Goal: Task Accomplishment & Management: Manage account settings

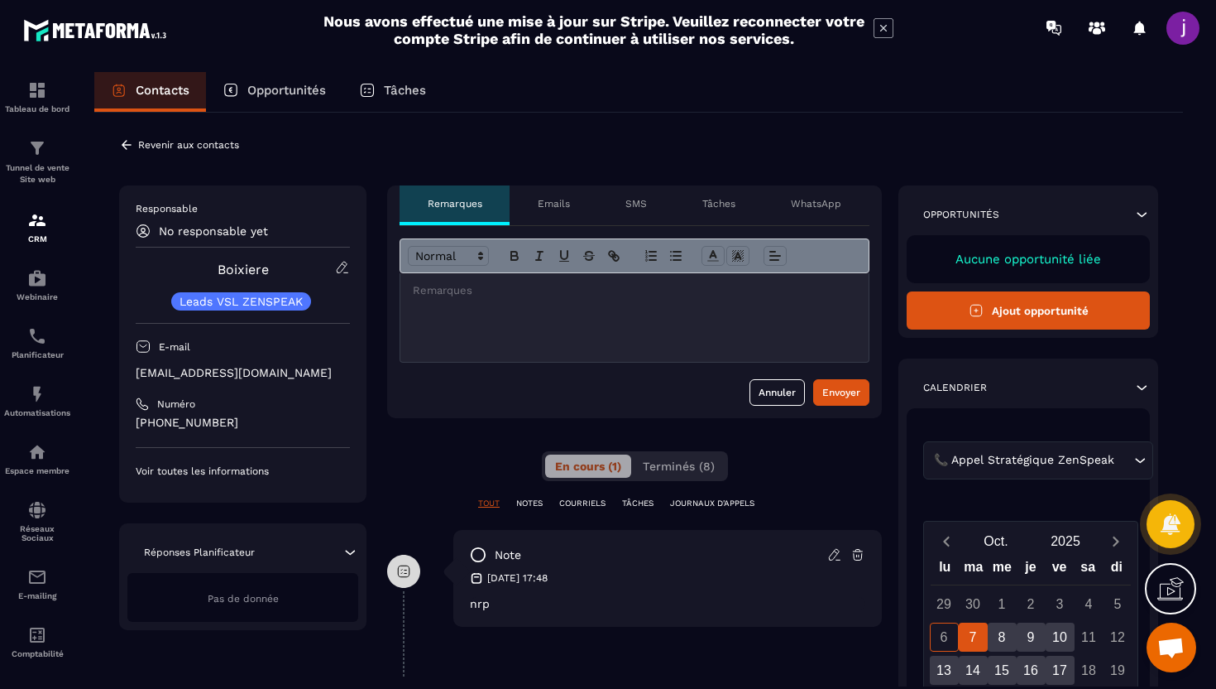
click at [126, 146] on icon at bounding box center [126, 144] width 15 height 15
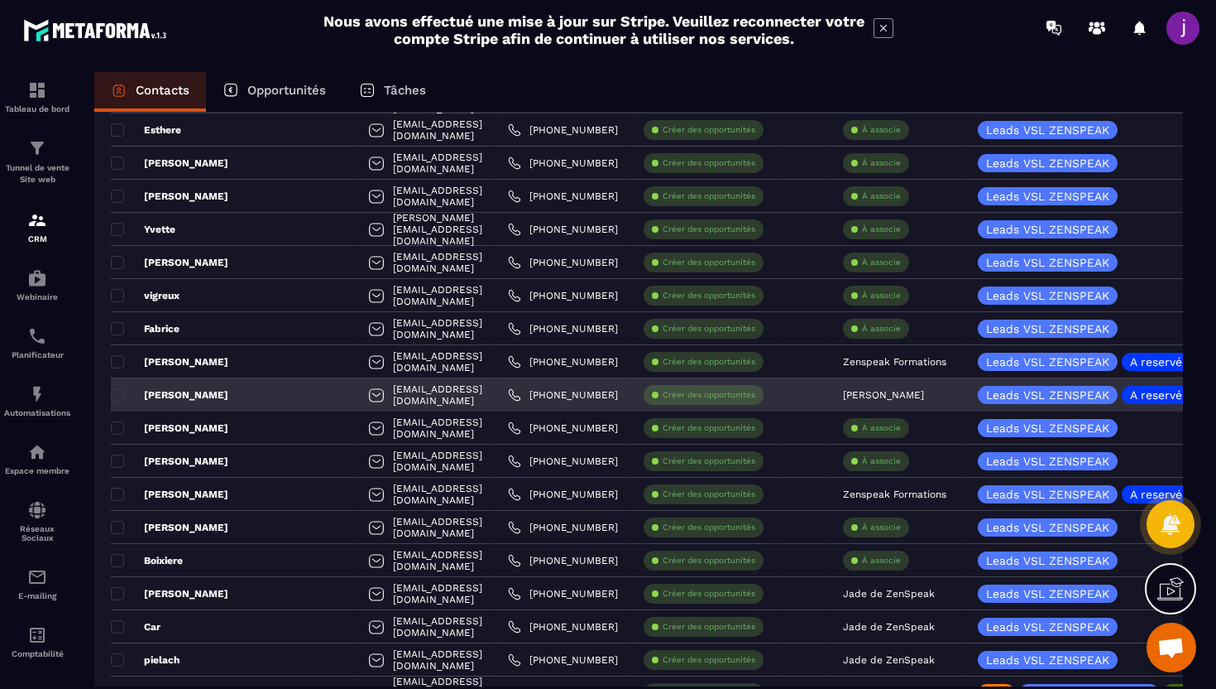
scroll to position [1213, 0]
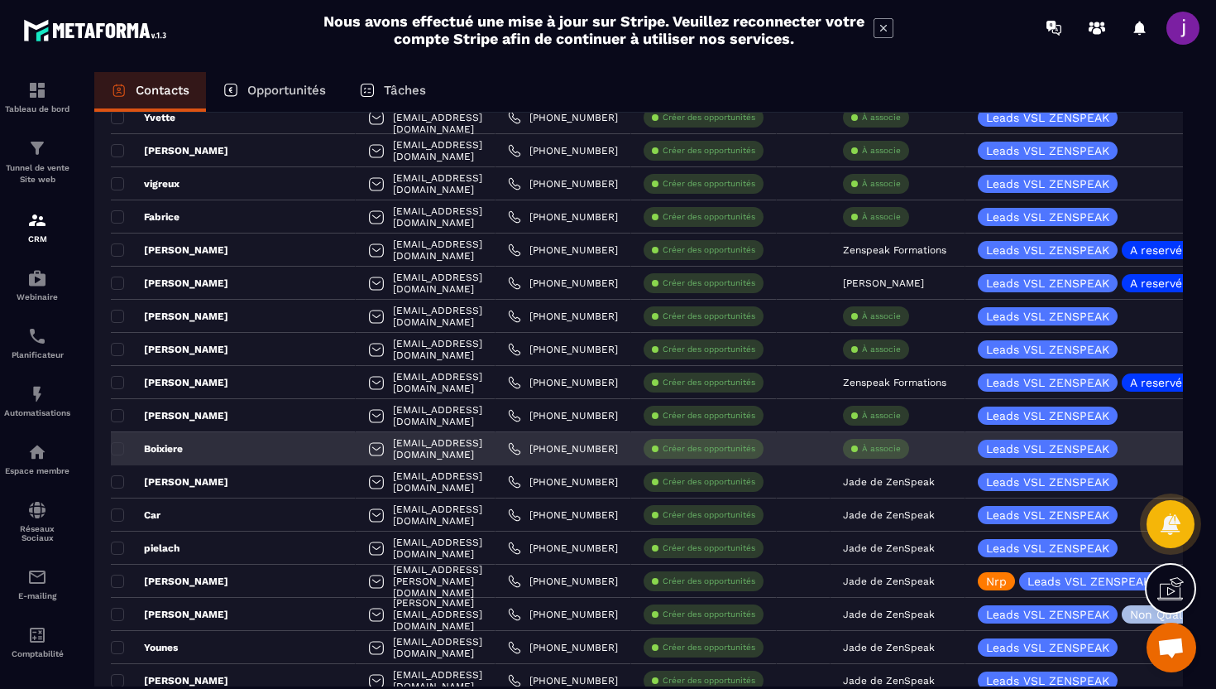
click at [891, 441] on div "À associe" at bounding box center [876, 449] width 66 height 20
click at [886, 449] on p "À associe" at bounding box center [881, 449] width 39 height 12
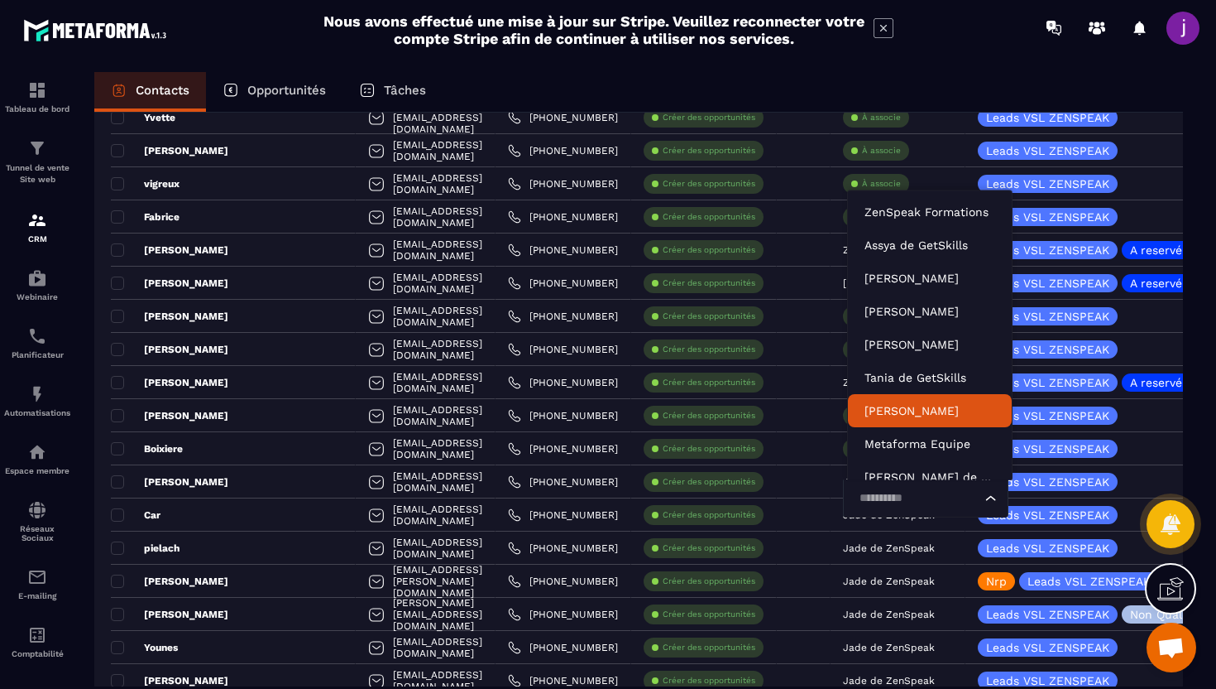
scroll to position [15, 0]
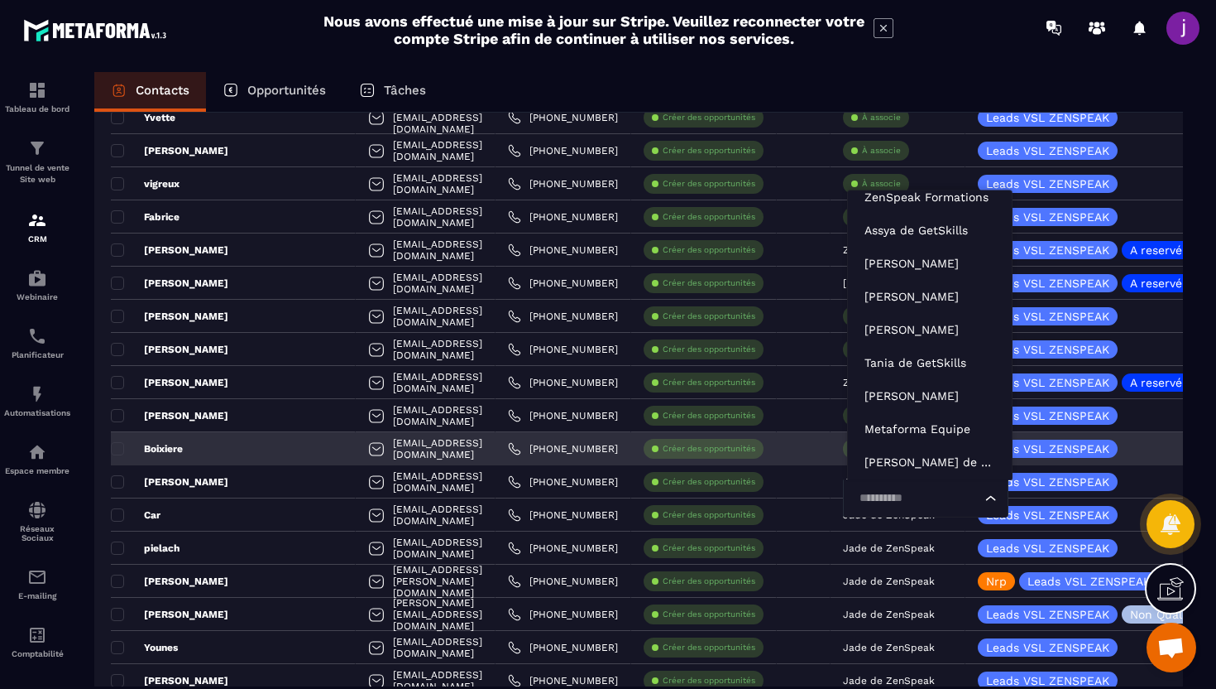
click at [890, 495] on input "Search for option" at bounding box center [917, 498] width 127 height 18
type input "****"
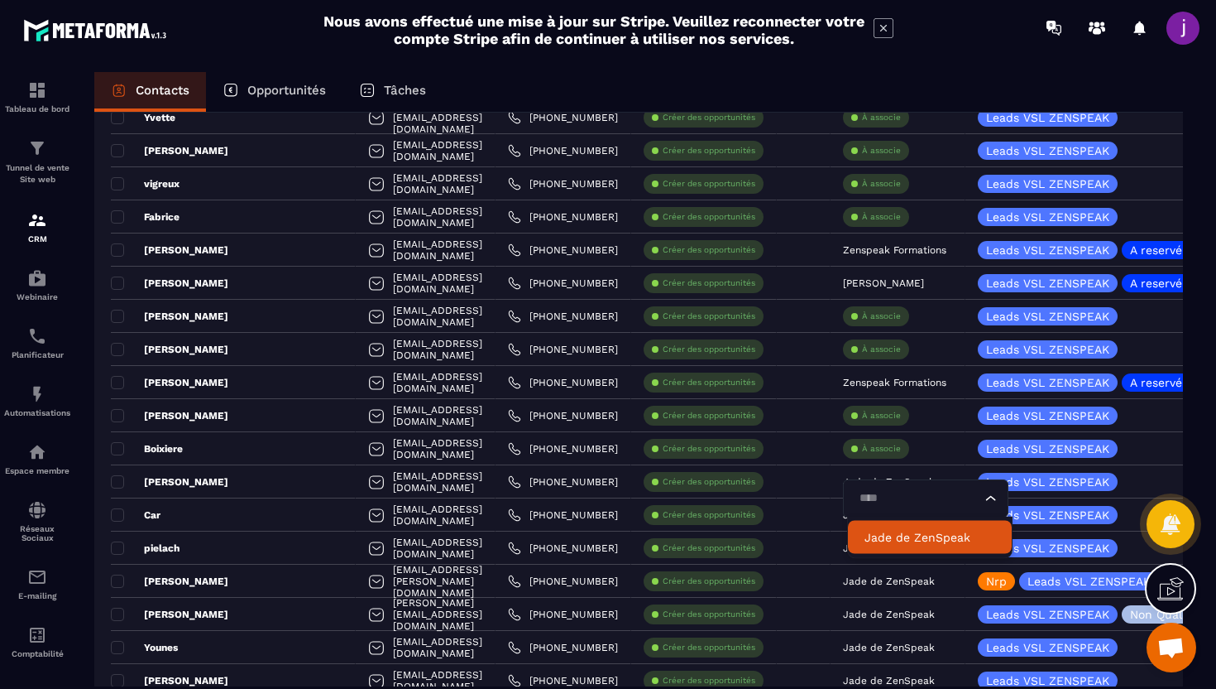
click at [908, 532] on p "Jade de ZenSpeak" at bounding box center [930, 537] width 131 height 17
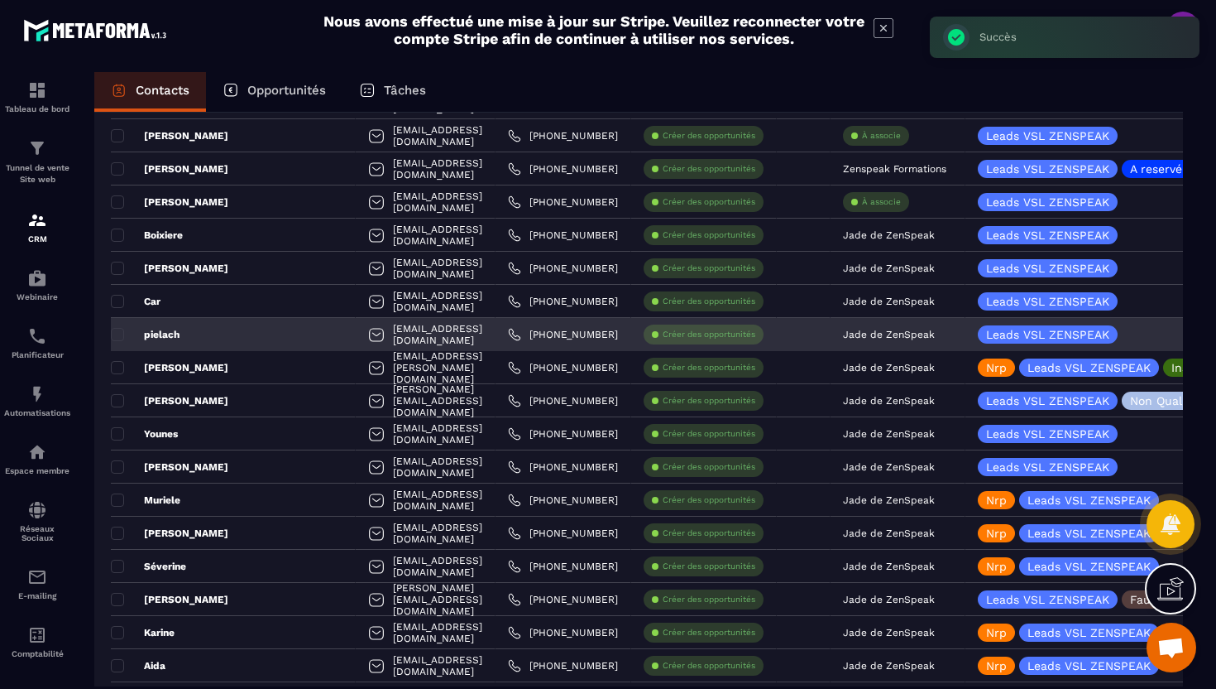
scroll to position [1428, 0]
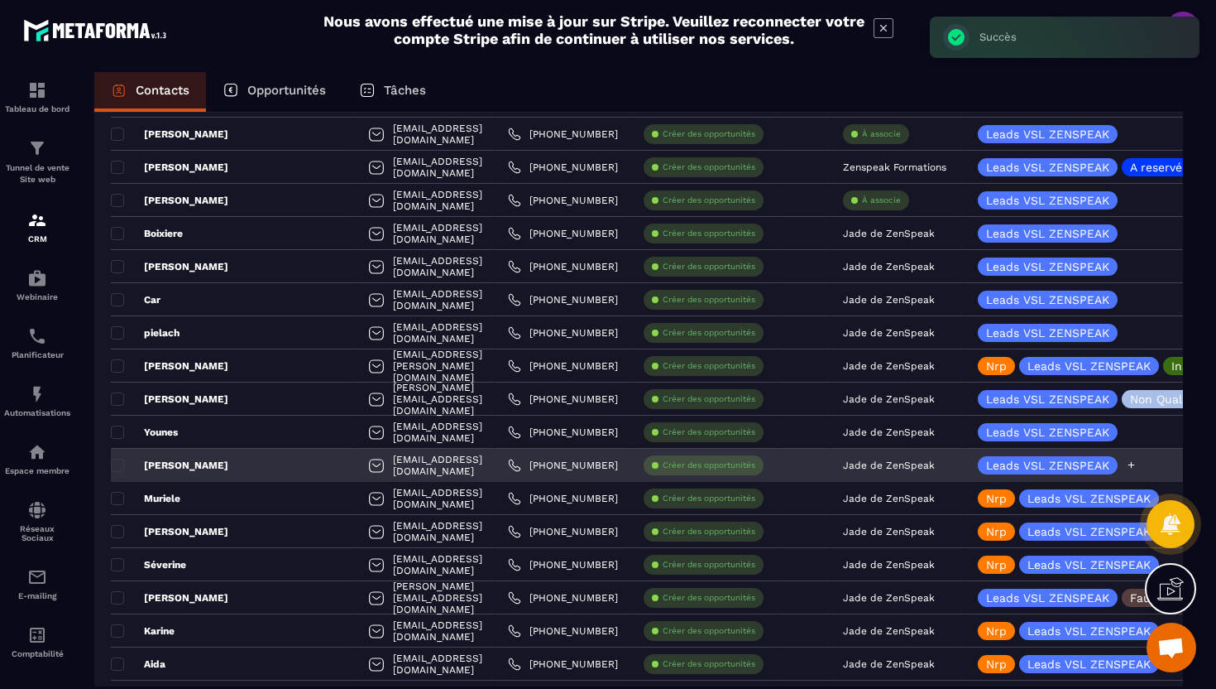
click at [1130, 467] on icon at bounding box center [1131, 464] width 11 height 11
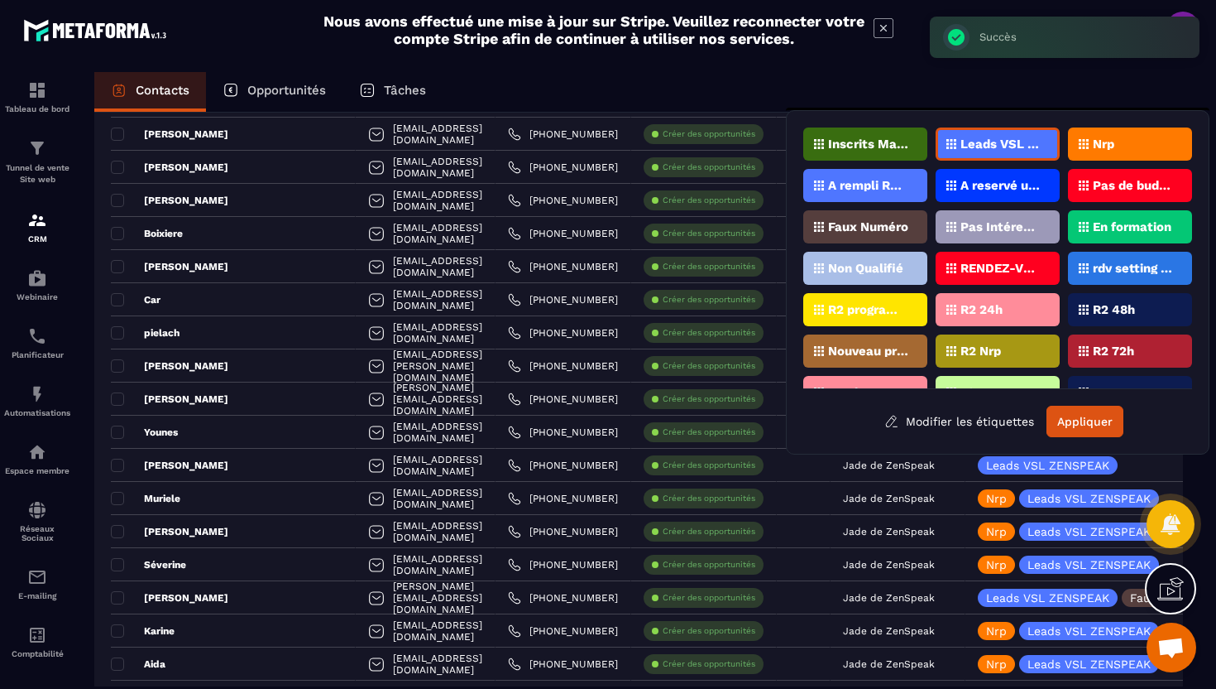
click at [1128, 137] on div "Nrp" at bounding box center [1130, 143] width 124 height 33
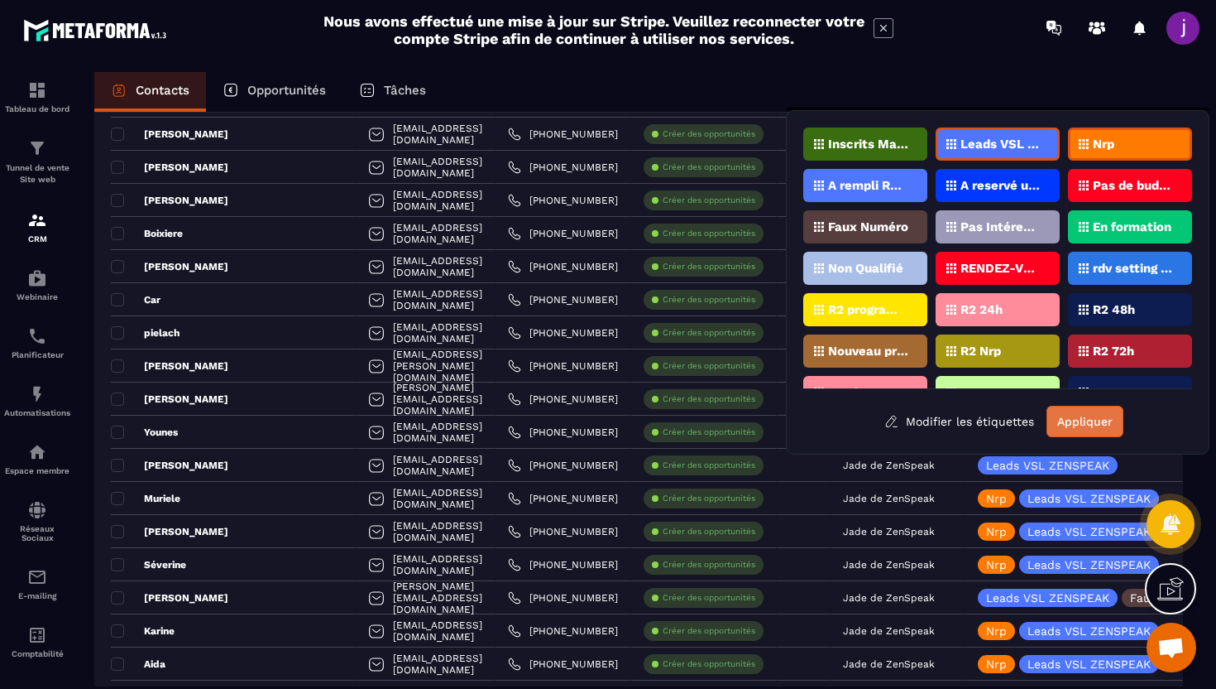
click at [1077, 416] on button "Appliquer" at bounding box center [1085, 420] width 77 height 31
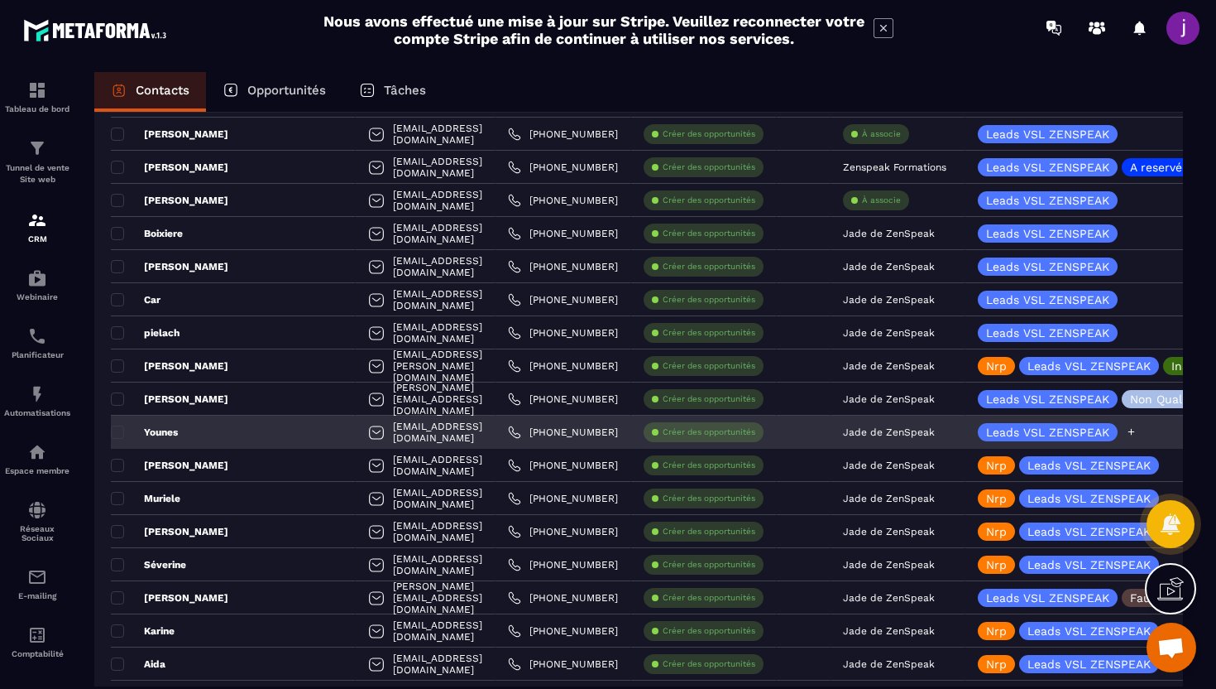
click at [1134, 429] on icon at bounding box center [1132, 432] width 7 height 7
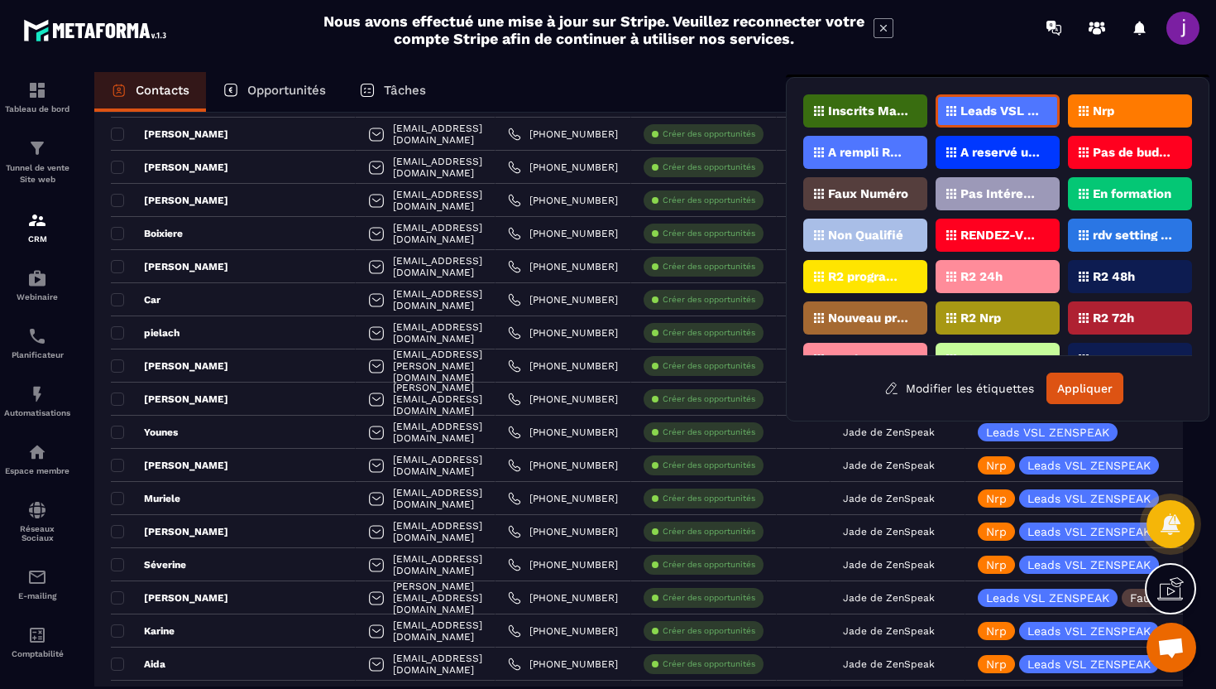
click at [1149, 97] on div "Nrp" at bounding box center [1130, 110] width 124 height 33
click at [1077, 387] on button "Appliquer" at bounding box center [1085, 387] width 77 height 31
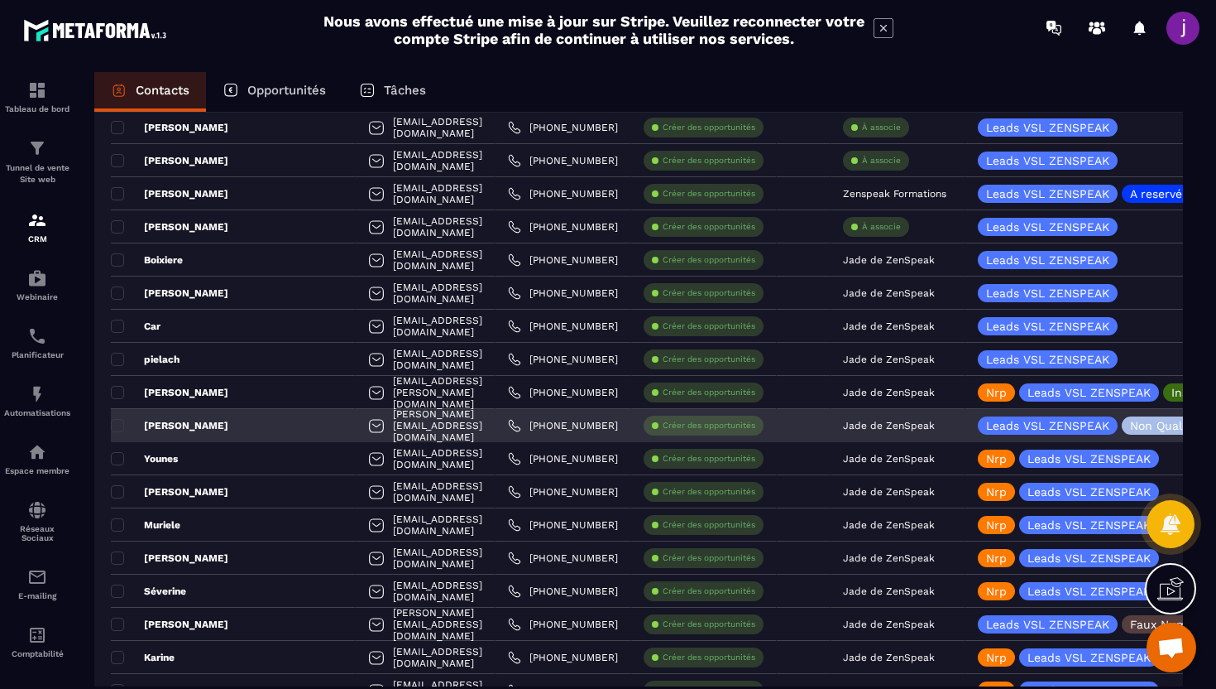
scroll to position [1403, 0]
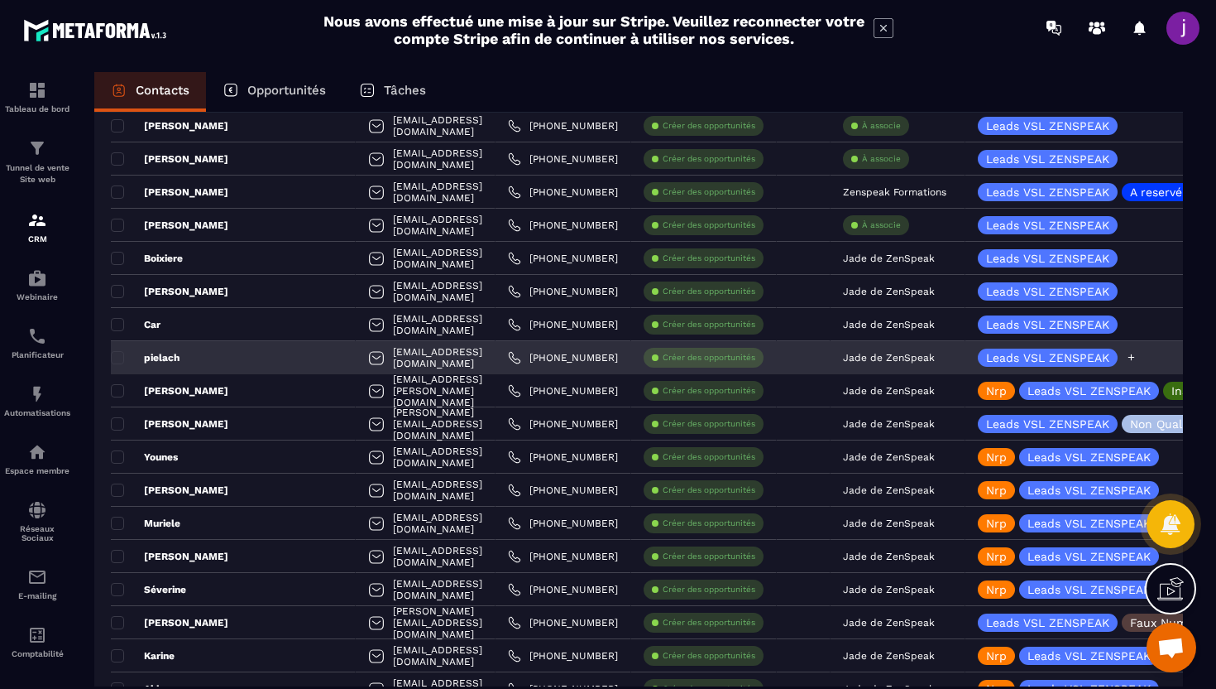
click at [1133, 351] on div at bounding box center [1131, 357] width 11 height 18
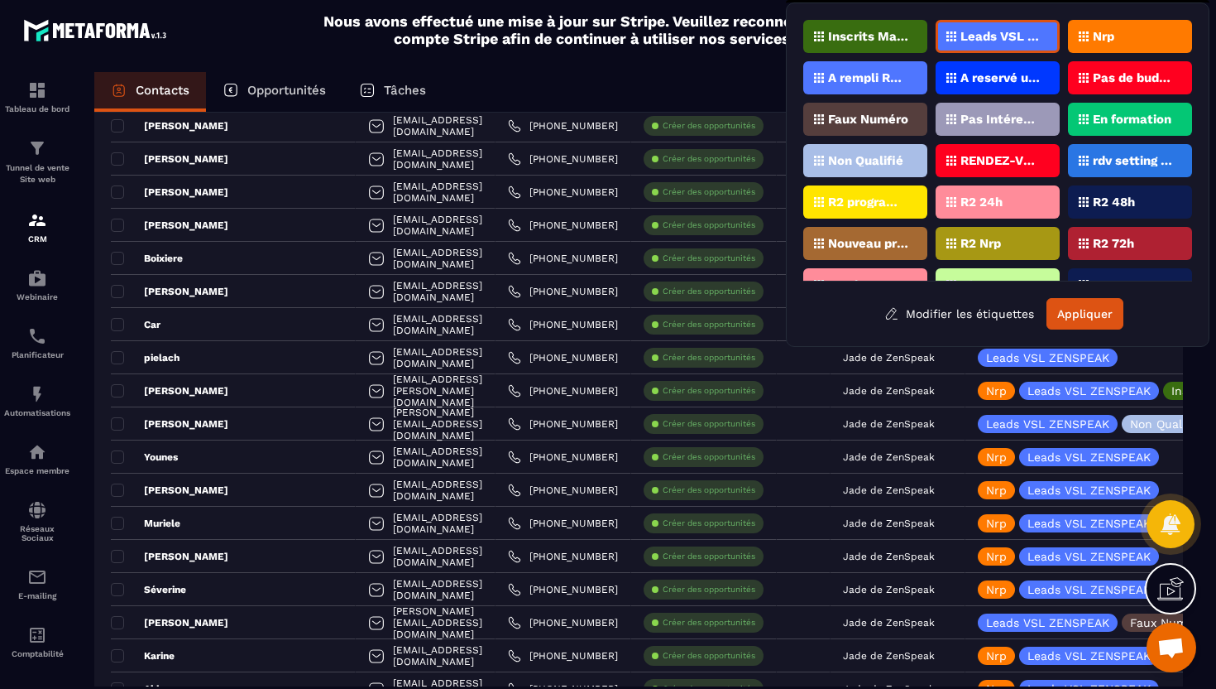
click at [1129, 38] on div "Nrp" at bounding box center [1130, 36] width 124 height 33
click at [1068, 312] on button "Appliquer" at bounding box center [1085, 313] width 77 height 31
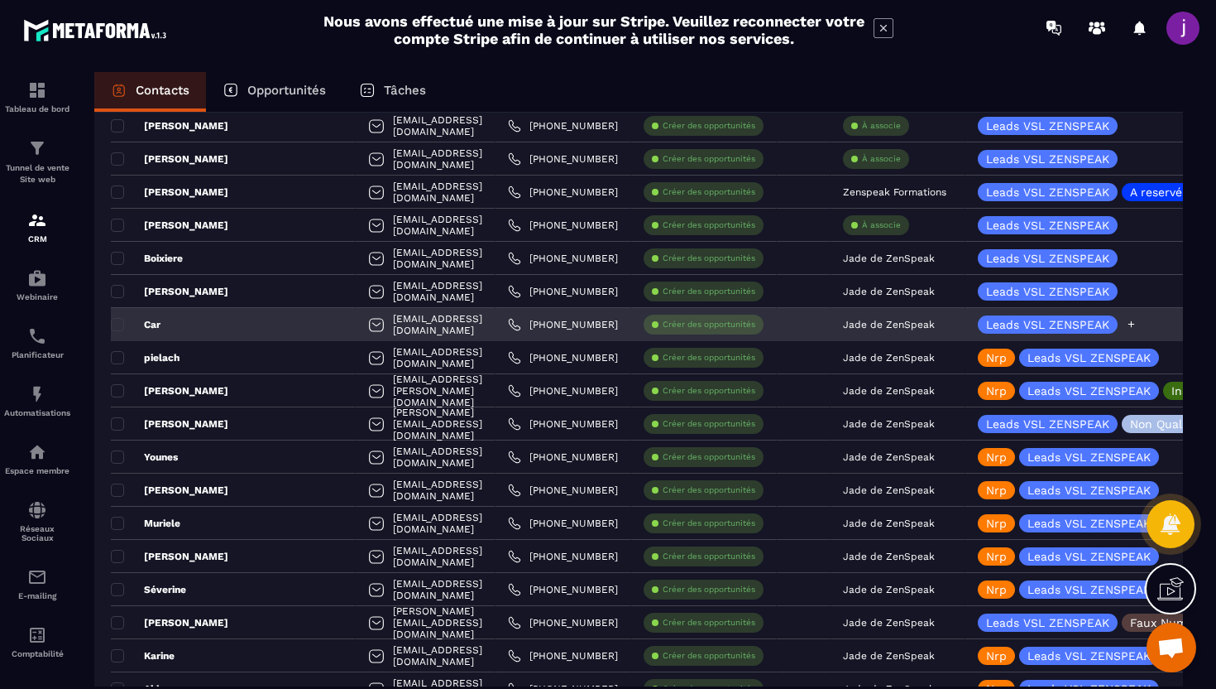
click at [1135, 329] on icon at bounding box center [1131, 324] width 11 height 11
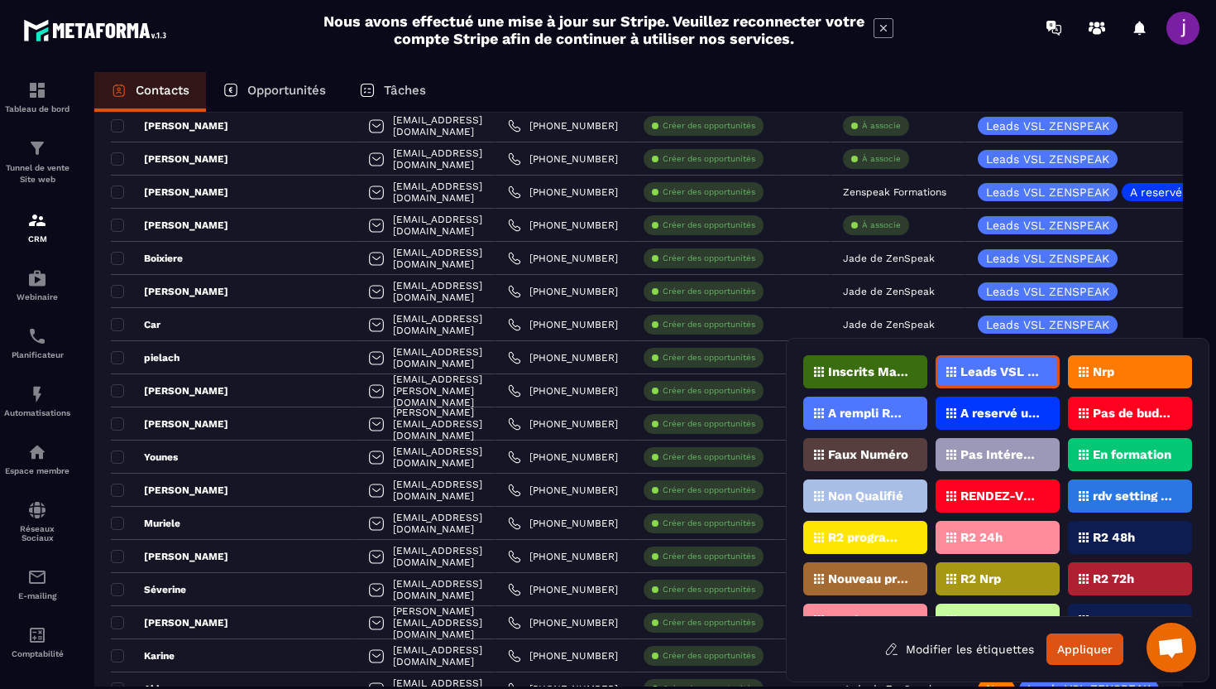
click at [1120, 373] on div "Nrp" at bounding box center [1130, 371] width 124 height 33
click at [1081, 647] on button "Appliquer" at bounding box center [1085, 648] width 77 height 31
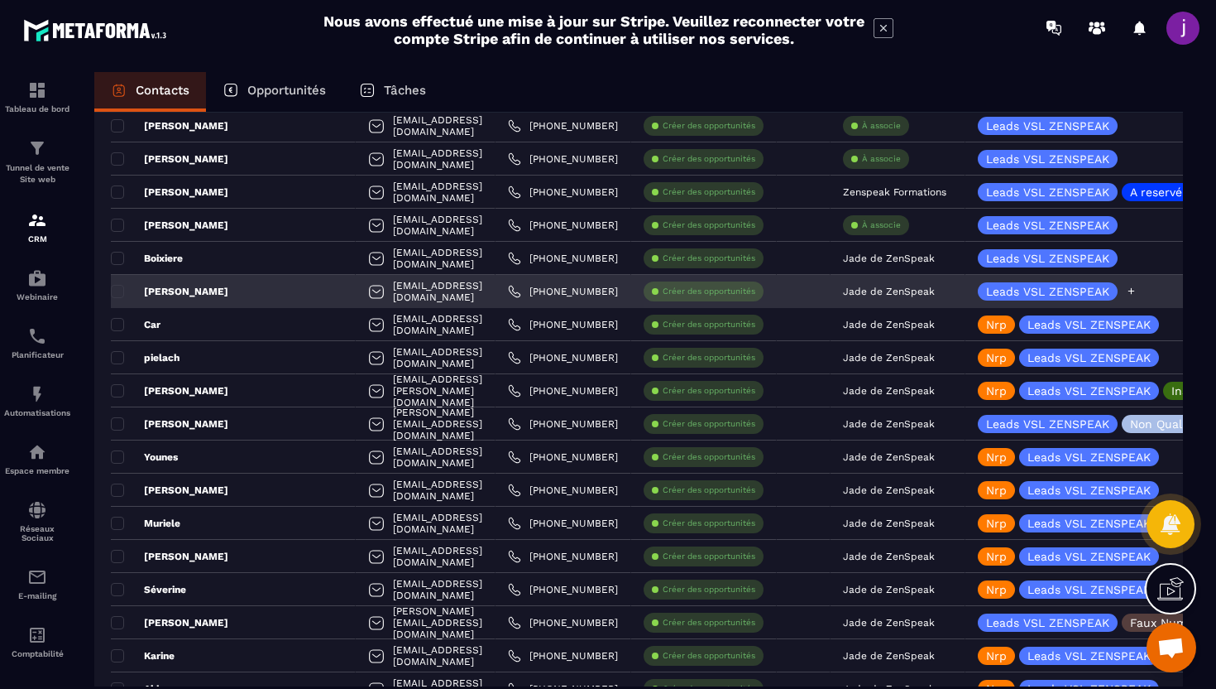
click at [1134, 293] on icon at bounding box center [1132, 291] width 7 height 7
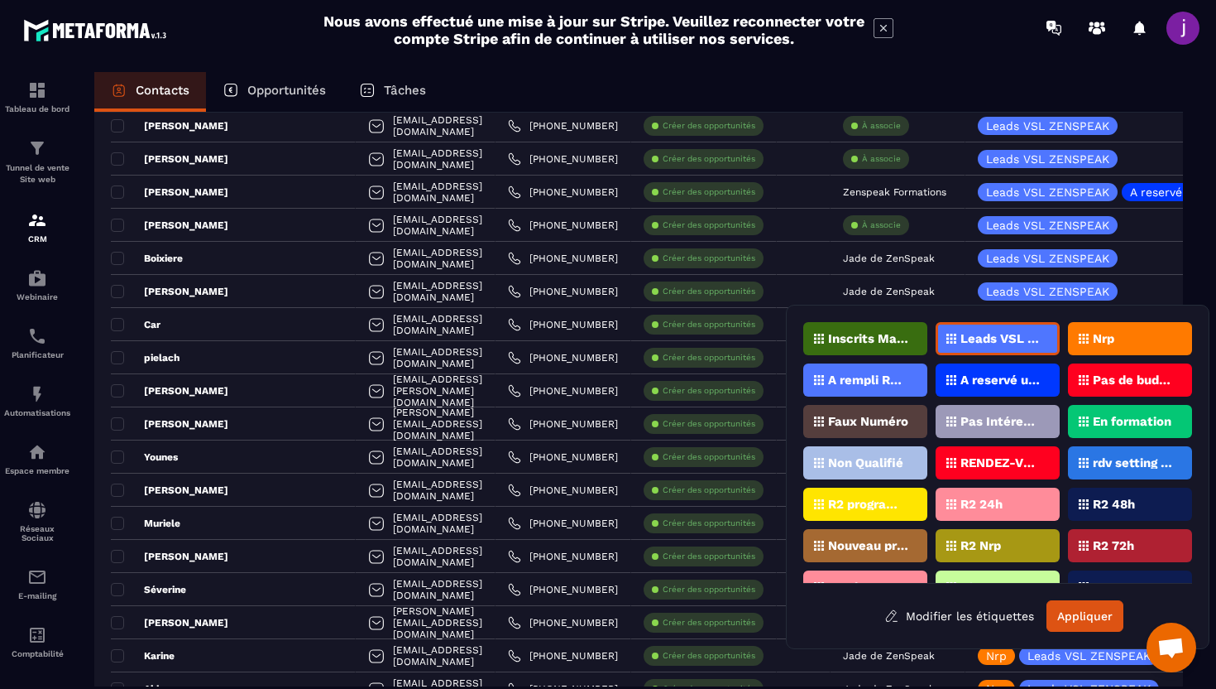
click at [1125, 353] on div "Nrp" at bounding box center [1130, 338] width 124 height 33
click at [1092, 617] on button "Appliquer" at bounding box center [1085, 615] width 77 height 31
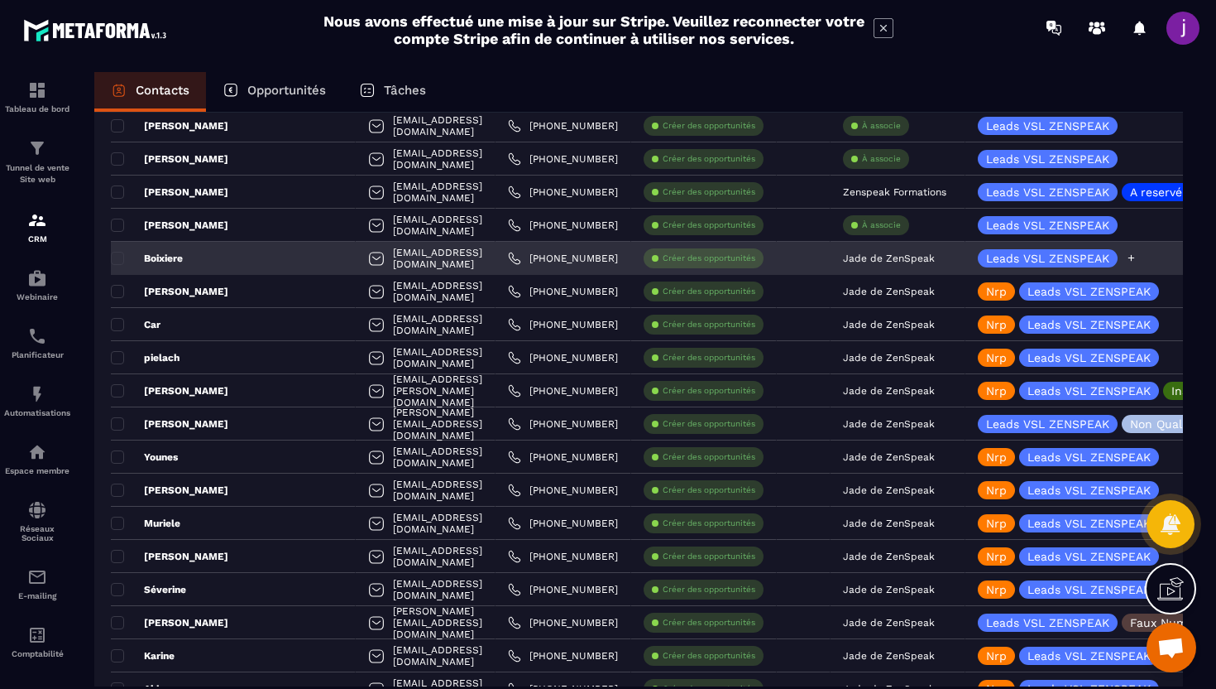
click at [1132, 261] on icon at bounding box center [1131, 257] width 11 height 11
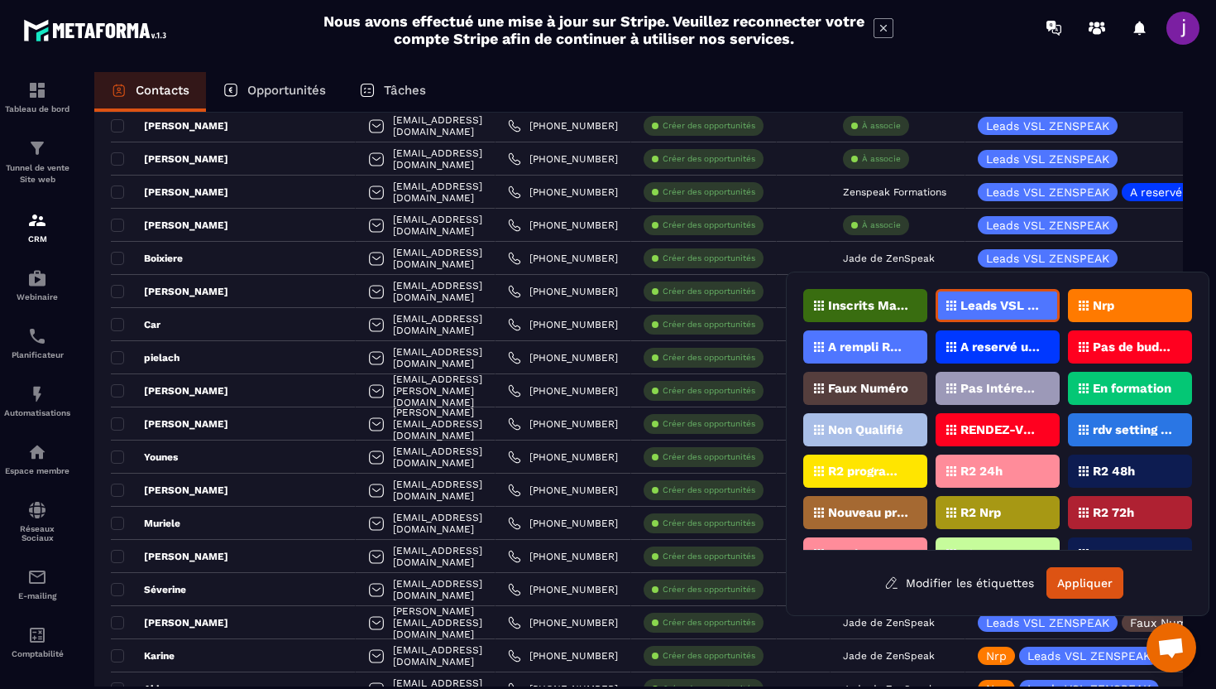
click at [1133, 291] on div "Nrp" at bounding box center [1130, 305] width 124 height 33
click at [1071, 588] on button "Appliquer" at bounding box center [1085, 582] width 77 height 31
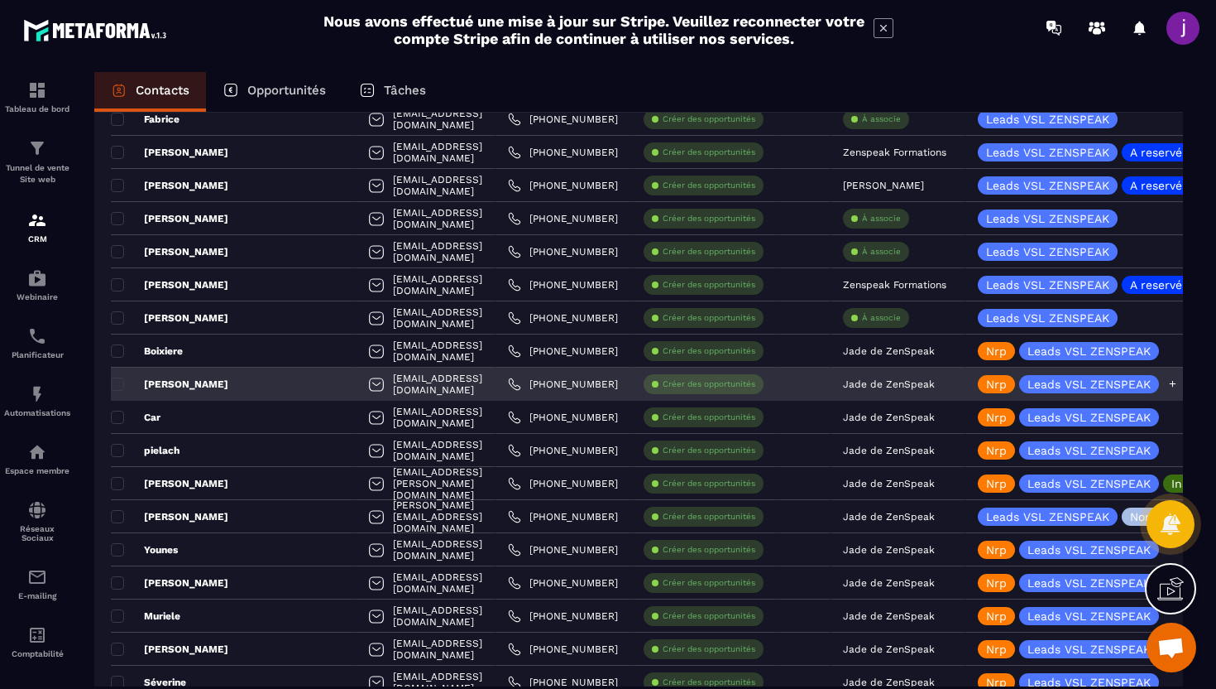
scroll to position [1309, 0]
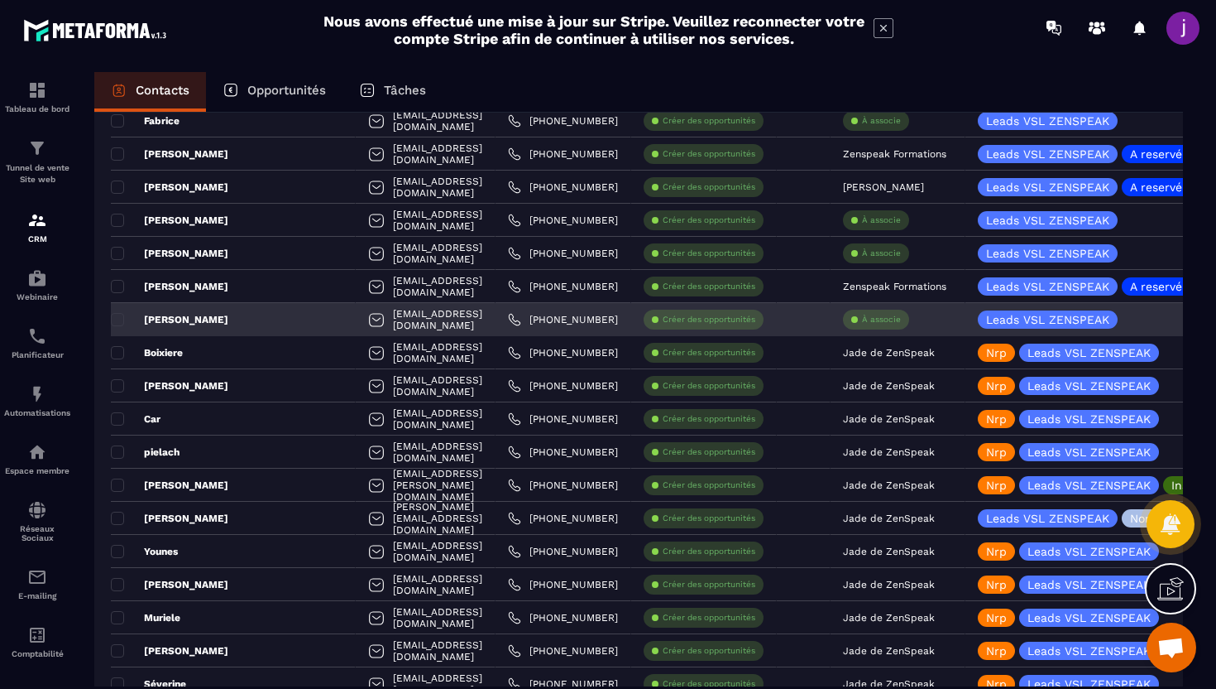
click at [900, 320] on p "À associe" at bounding box center [881, 320] width 39 height 12
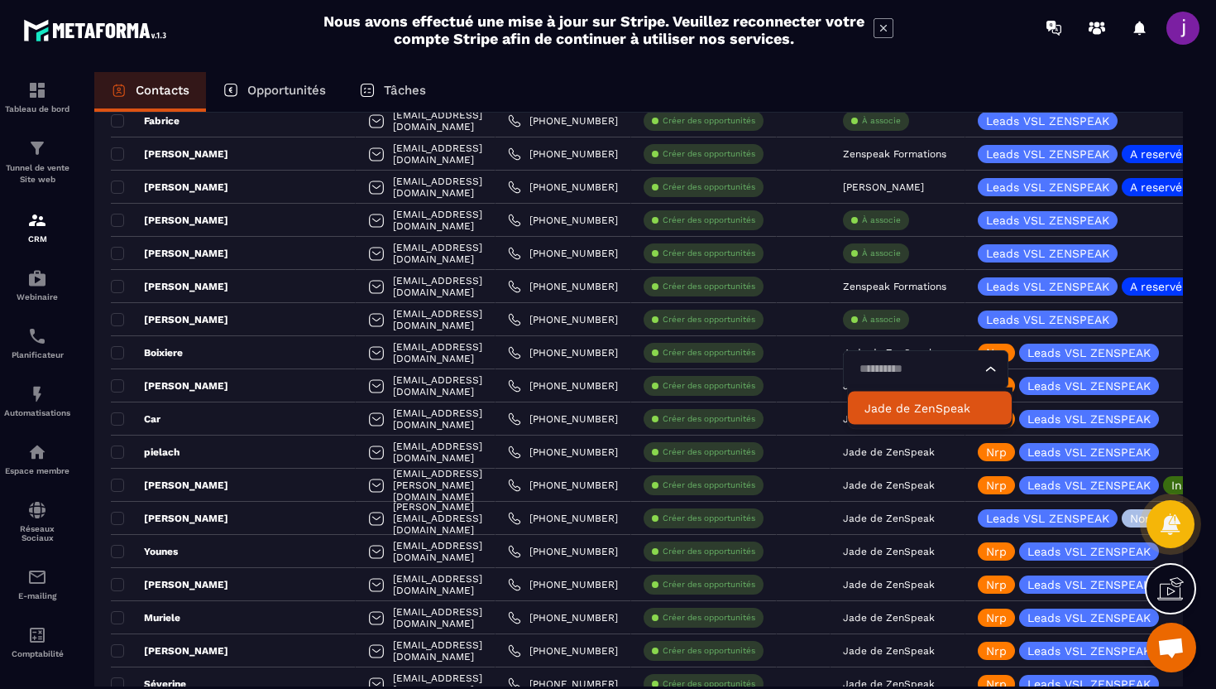
click at [896, 410] on p "Jade de ZenSpeak" at bounding box center [930, 408] width 131 height 17
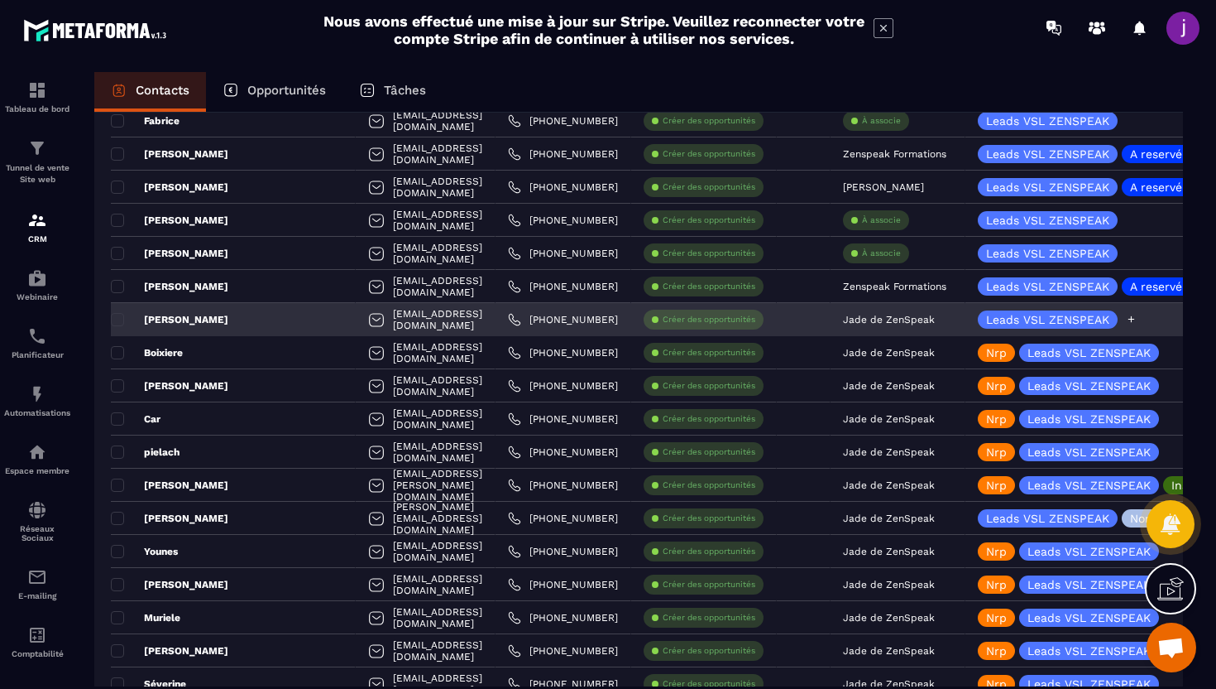
click at [1133, 317] on icon at bounding box center [1131, 319] width 11 height 11
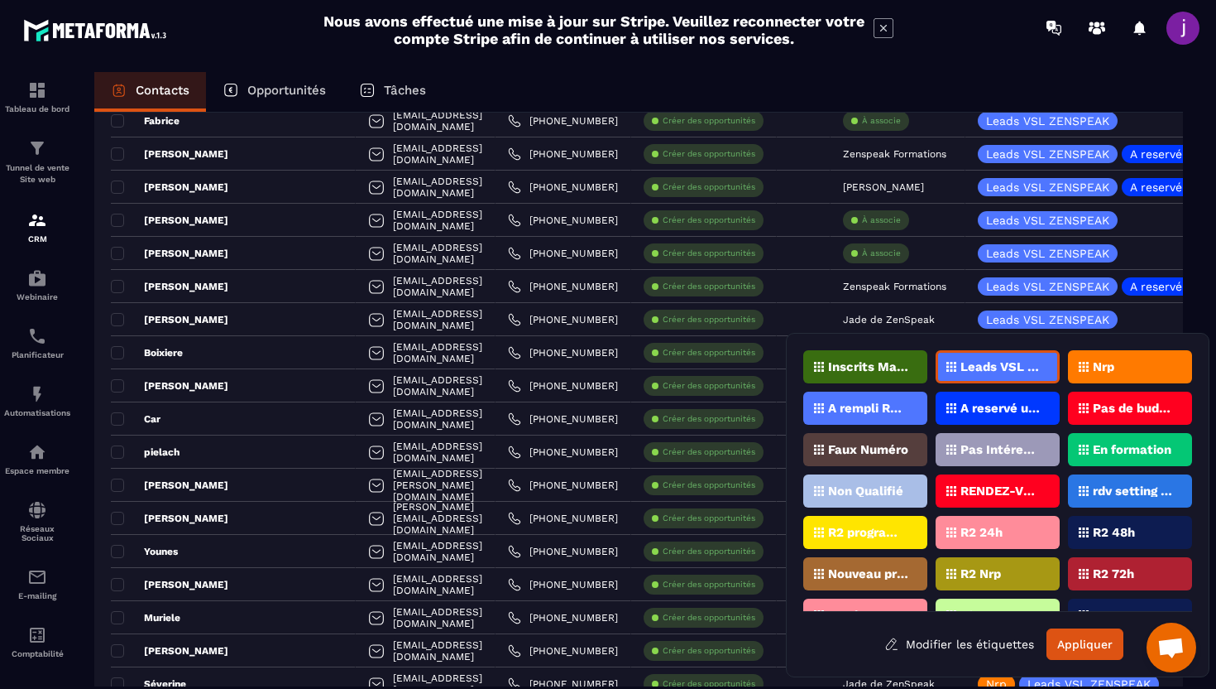
click at [1092, 370] on div "Nrp" at bounding box center [1130, 366] width 124 height 33
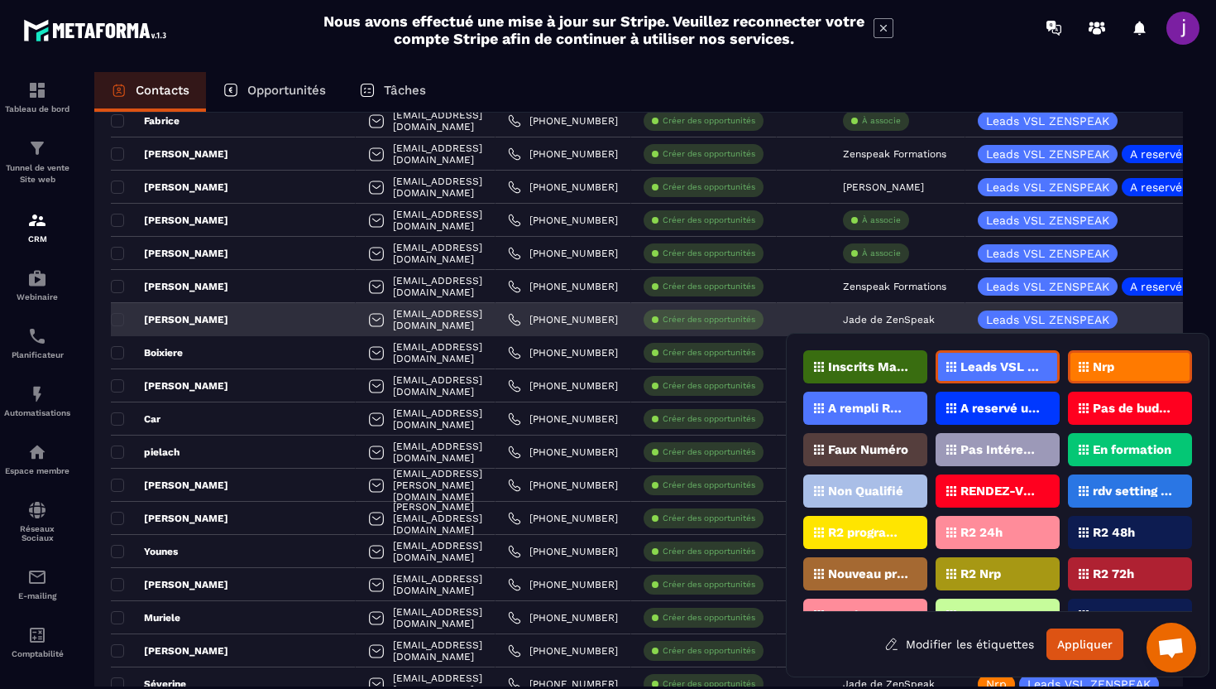
click at [242, 319] on div "[PERSON_NAME]" at bounding box center [233, 319] width 245 height 33
